Goal: Task Accomplishment & Management: Manage account settings

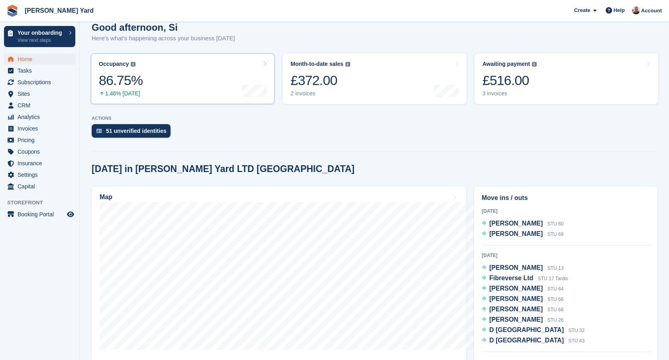
scroll to position [421, 0]
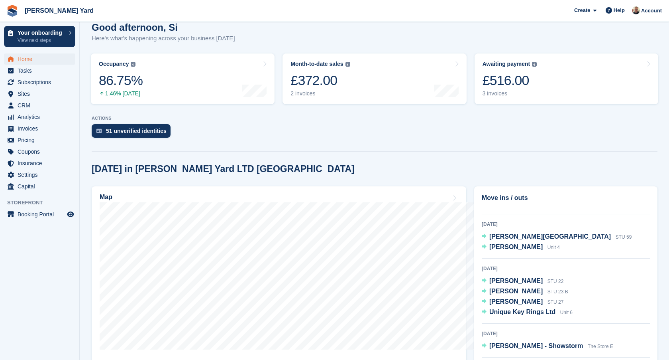
click at [28, 57] on span "Home" at bounding box center [42, 58] width 48 height 11
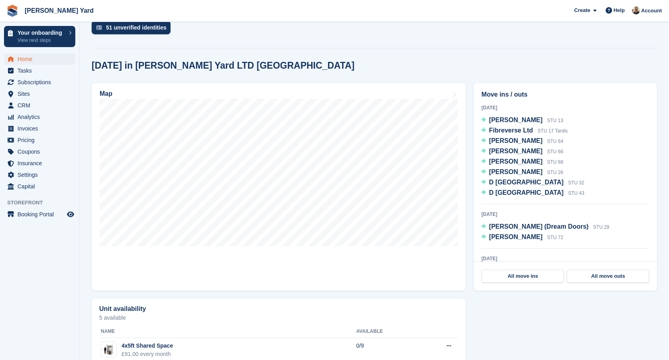
scroll to position [203, 0]
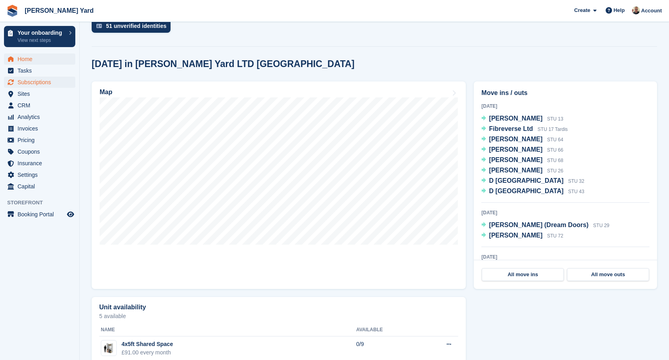
click at [30, 79] on span "Subscriptions" at bounding box center [42, 82] width 48 height 11
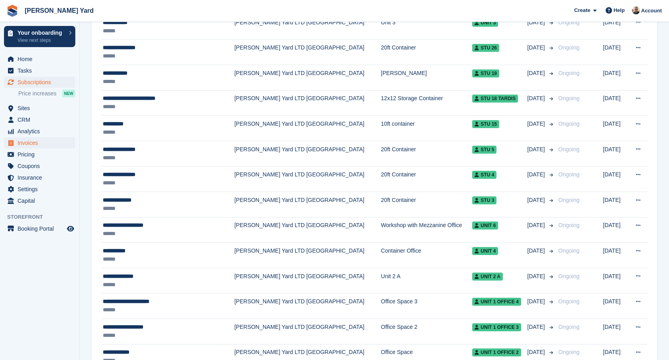
scroll to position [307, 0]
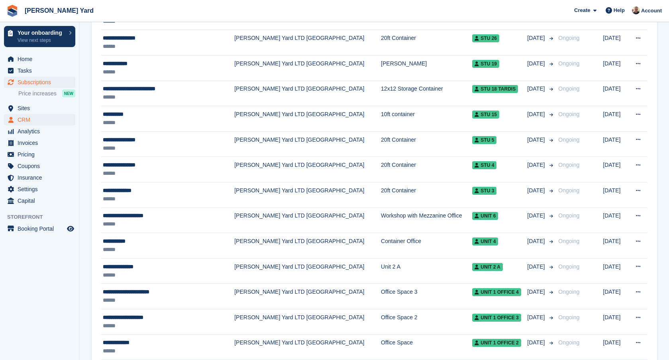
click at [37, 123] on span "CRM" at bounding box center [42, 119] width 48 height 11
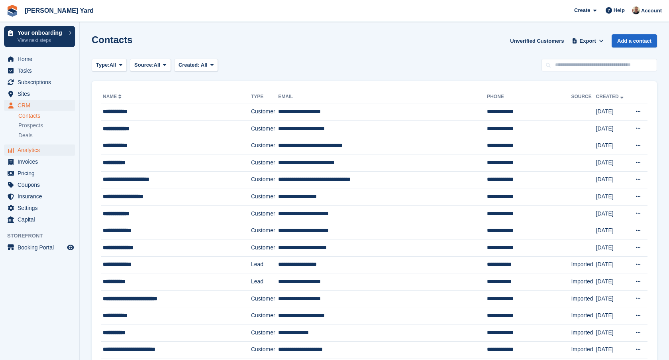
click at [35, 152] on span "Analytics" at bounding box center [42, 149] width 48 height 11
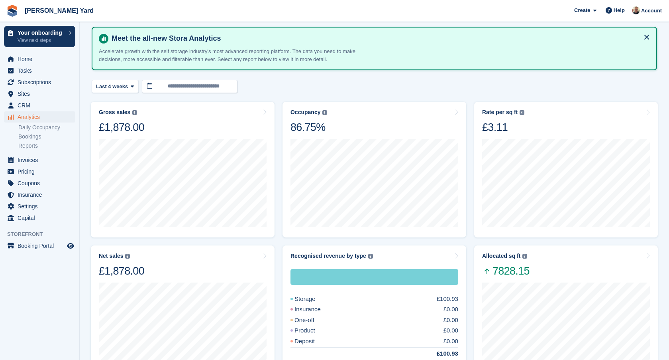
scroll to position [32, 0]
click at [46, 166] on span "Pricing" at bounding box center [42, 171] width 48 height 11
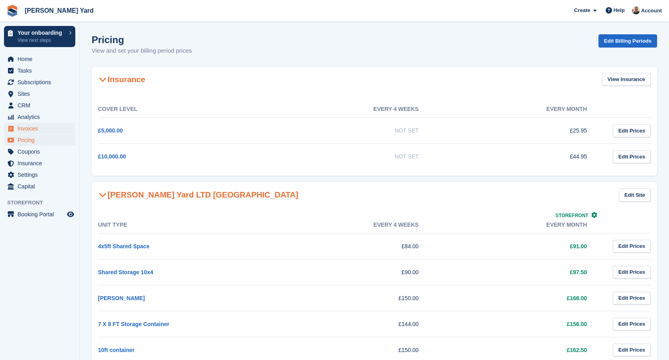
click at [43, 134] on span "Invoices" at bounding box center [42, 128] width 48 height 11
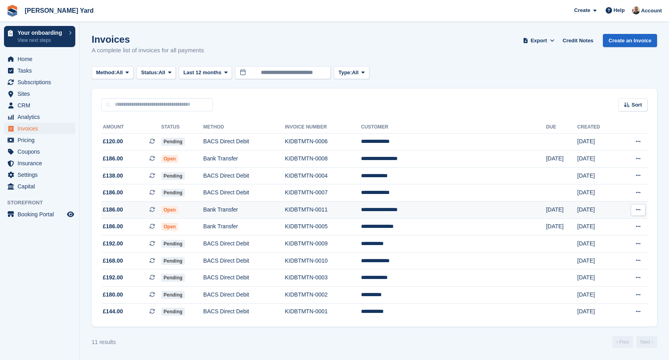
scroll to position [4, 0]
click at [177, 98] on input "text" at bounding box center [157, 104] width 112 height 13
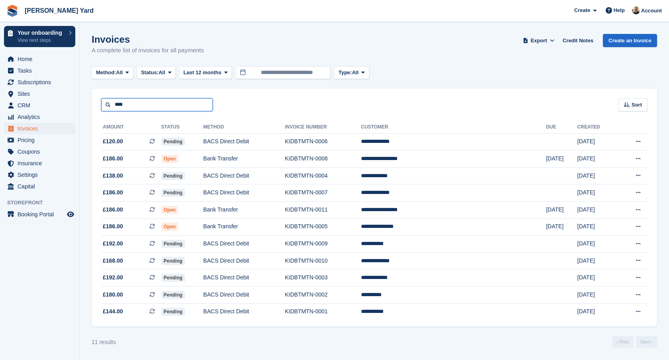
type input "****"
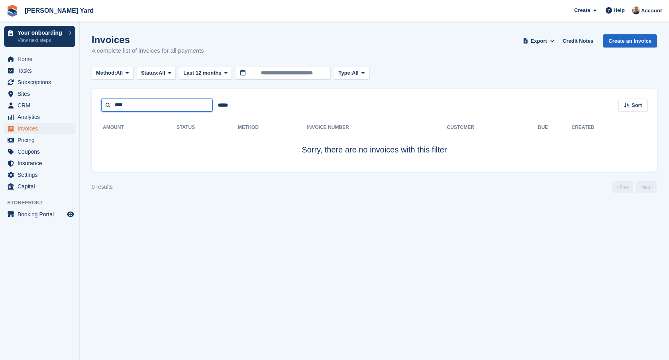
click at [156, 111] on input "****" at bounding box center [157, 104] width 112 height 13
click at [132, 79] on turbo-frame "Invoices A complete list of invoices for all payments Export Export Invoices Ex…" at bounding box center [375, 113] width 566 height 159
click at [132, 79] on button "Method: All" at bounding box center [113, 73] width 42 height 13
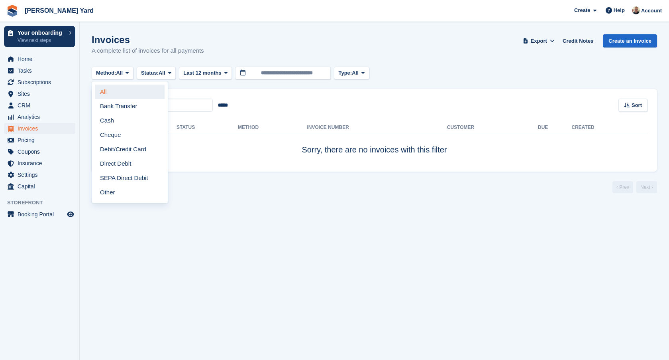
click at [124, 91] on link "All" at bounding box center [129, 92] width 69 height 14
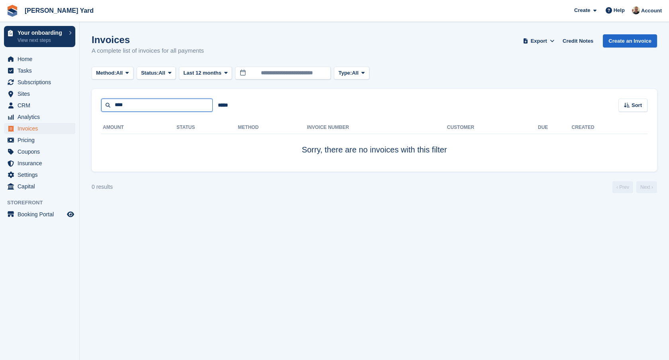
click at [133, 105] on input "****" at bounding box center [157, 104] width 112 height 13
click at [127, 70] on span at bounding box center [127, 73] width 6 height 6
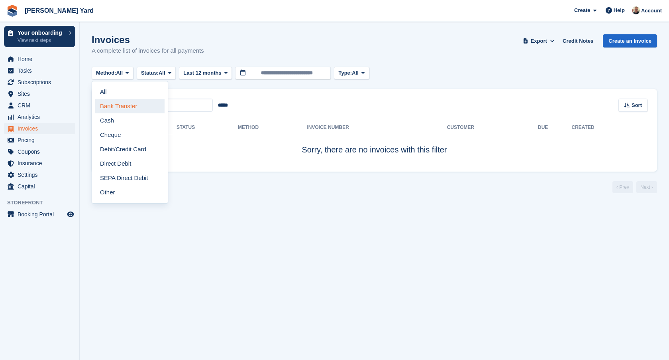
click at [120, 103] on link "Bank Transfer" at bounding box center [129, 106] width 69 height 14
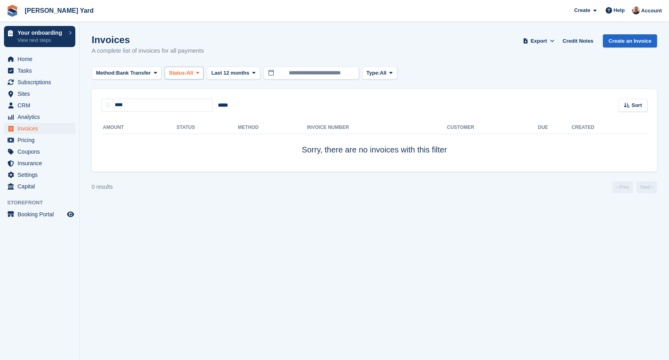
click at [201, 74] on span at bounding box center [198, 73] width 6 height 6
click at [266, 80] on turbo-frame "Invoices A complete list of invoices for all payments Export Export Invoices Ex…" at bounding box center [375, 113] width 566 height 159
click at [260, 75] on button "Last 12 months" at bounding box center [233, 73] width 53 height 13
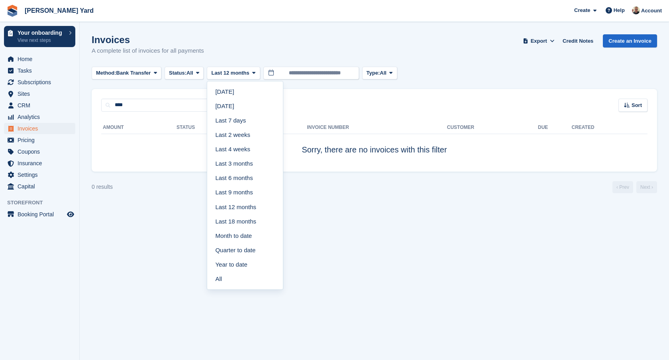
click at [420, 67] on div "Method: Bank Transfer All Bank Transfer Cash Cheque Debit/Credit Card Direct De…" at bounding box center [375, 73] width 566 height 13
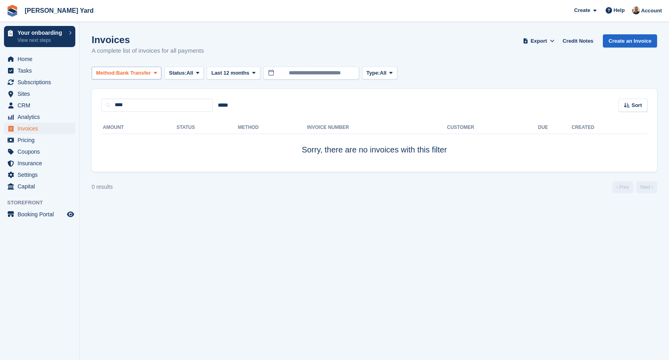
click at [104, 73] on span "Method:" at bounding box center [106, 73] width 20 height 8
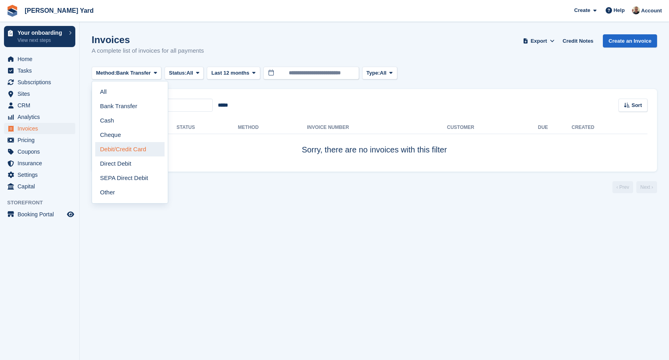
click at [110, 142] on link "Debit/Credit Card" at bounding box center [129, 149] width 69 height 14
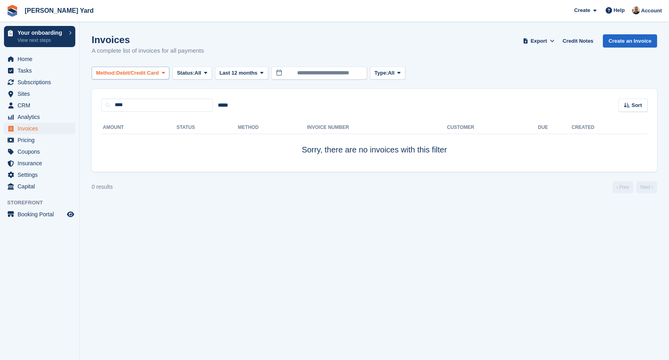
click at [113, 73] on span "Method:" at bounding box center [106, 73] width 20 height 8
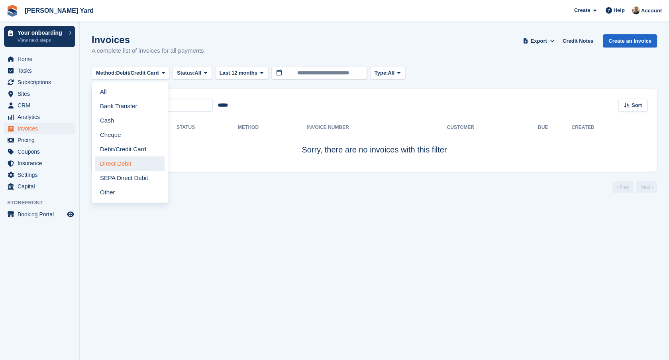
click at [117, 163] on link "Direct Debit" at bounding box center [129, 163] width 69 height 14
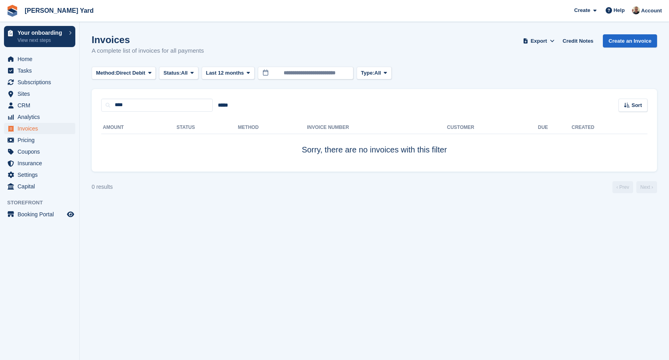
click at [31, 128] on span "Invoices" at bounding box center [42, 128] width 48 height 11
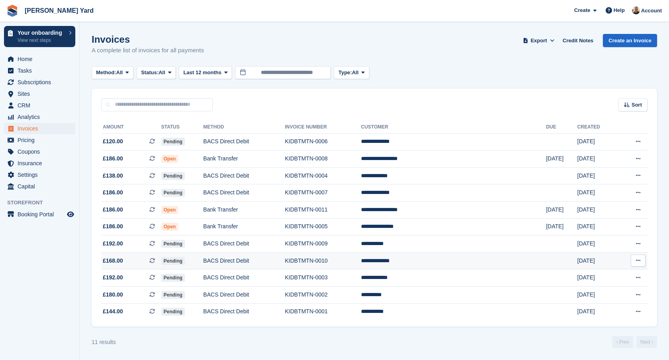
scroll to position [5, 0]
click at [35, 87] on span "Subscriptions" at bounding box center [42, 82] width 48 height 11
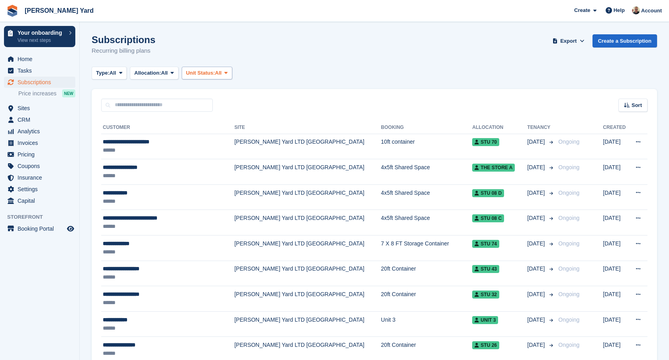
click at [222, 68] on button "Unit Status: All" at bounding box center [207, 73] width 51 height 13
click at [177, 77] on button "Allocation: All" at bounding box center [154, 73] width 49 height 13
click at [120, 78] on button "Type: All" at bounding box center [109, 73] width 35 height 13
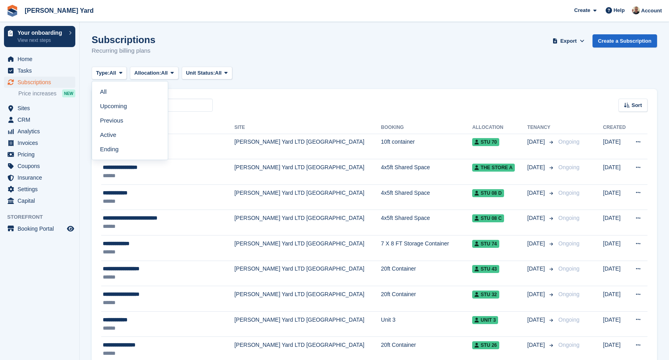
click at [356, 73] on div "Type: All All Upcoming Previous Active Ending Allocation: All All Allocated Una…" at bounding box center [375, 73] width 566 height 13
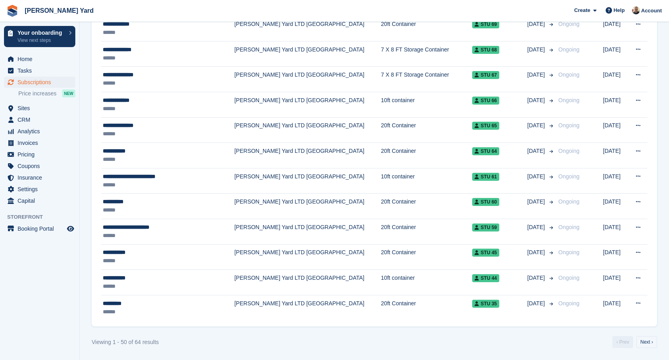
scroll to position [1081, 0]
